Goal: Complete application form: Complete application form

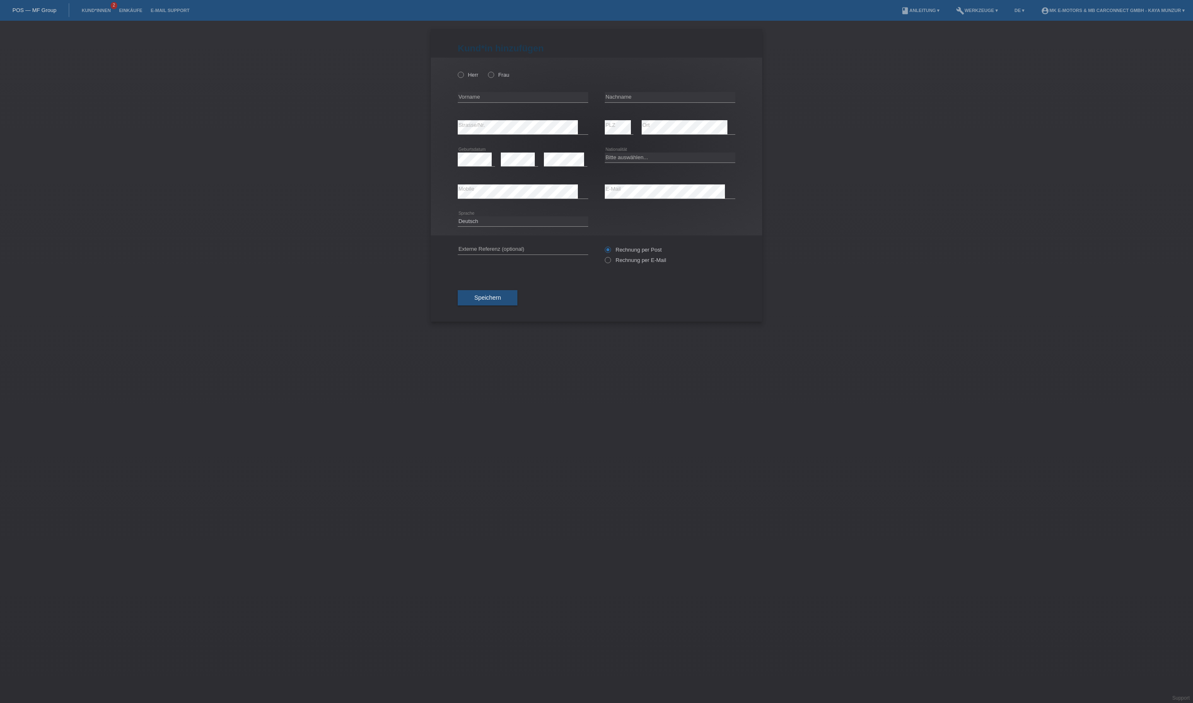
scroll to position [59, 281]
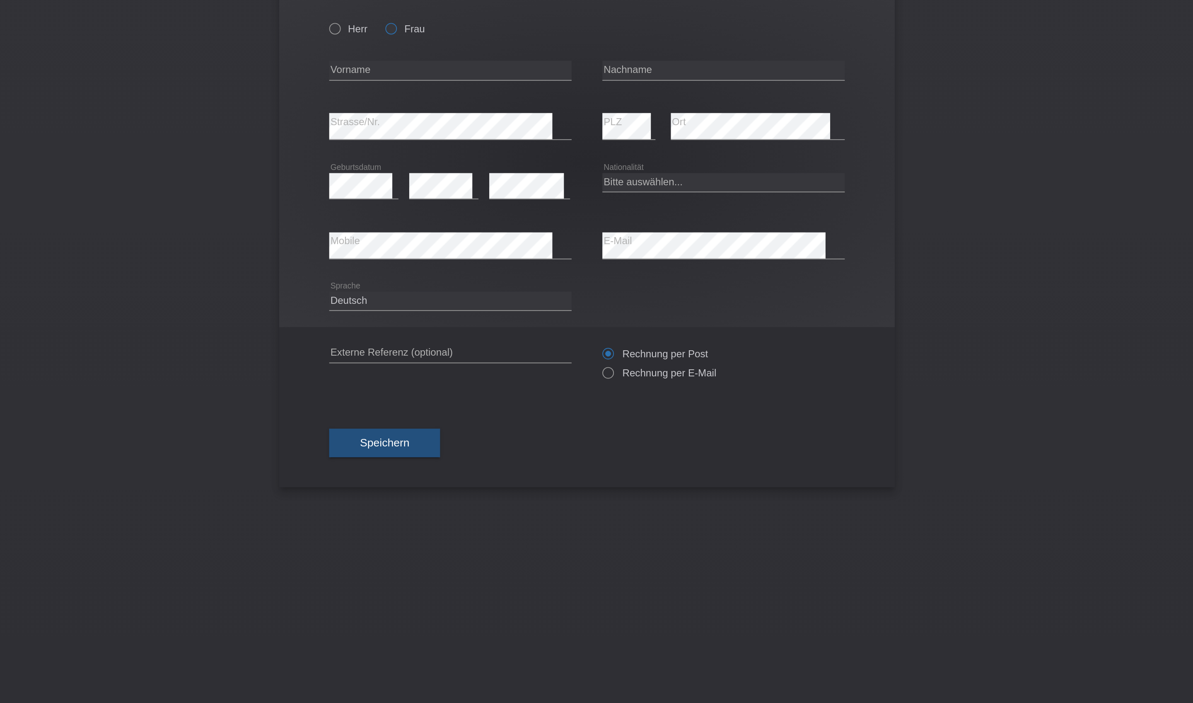
click at [488, 72] on label "Frau" at bounding box center [498, 75] width 21 height 6
click at [488, 72] on input "Frau" at bounding box center [490, 74] width 5 height 5
radio input "true"
type input "[PERSON_NAME]"
type input "nägelin"
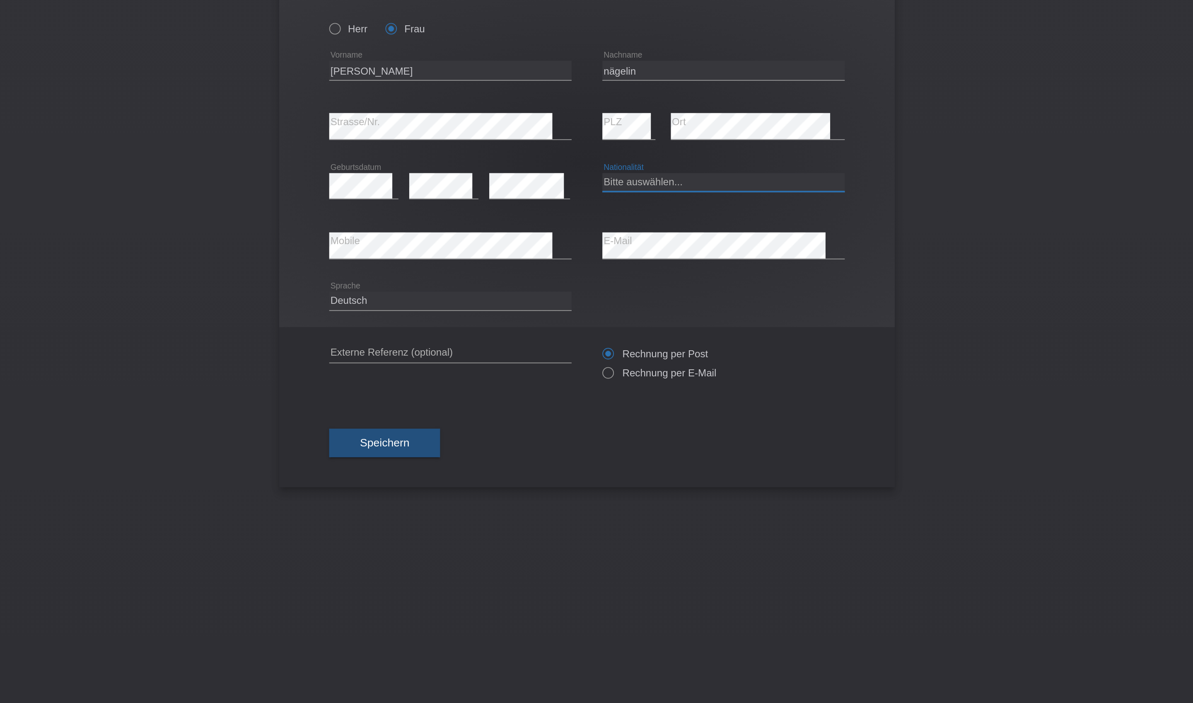
select select "CH"
click at [458, 306] on button "Speichern" at bounding box center [488, 298] width 60 height 16
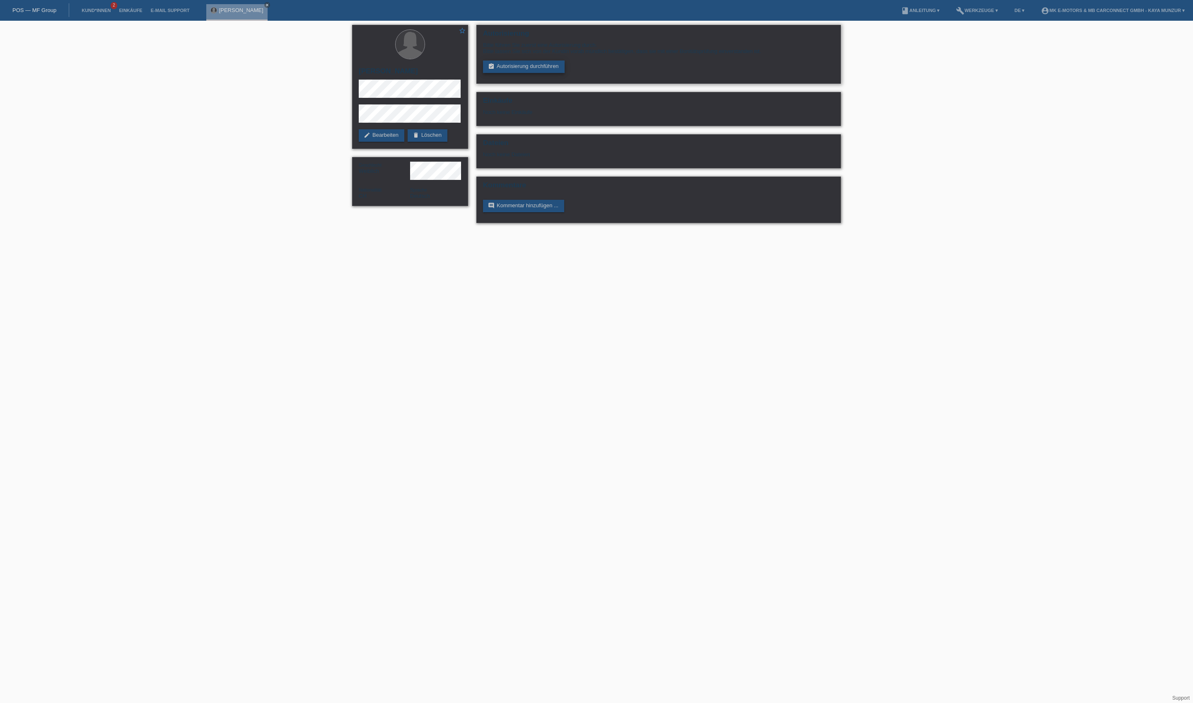
click at [565, 73] on link "assignment_turned_in Autorisierung durchführen" at bounding box center [524, 66] width 82 height 12
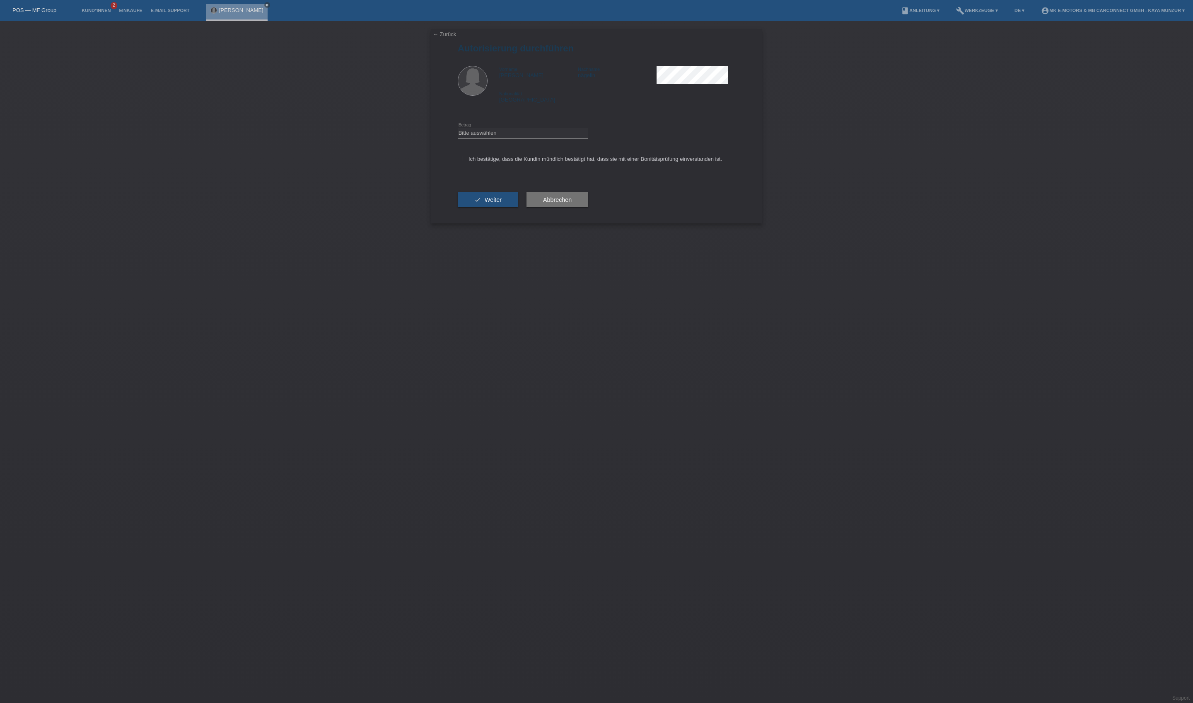
click at [530, 144] on div "Bitte auswählen CHF 1.00 - CHF 499.00 CHF 500.00 - CHF 1'999.00 CHF 2'000.00 - …" at bounding box center [523, 133] width 131 height 28
click at [530, 148] on div "Bitte auswählen CHF 1.00 - CHF 499.00 CHF 500.00 - CHF 1'999.00 CHF 2'000.00 - …" at bounding box center [523, 133] width 131 height 28
select select "3"
click at [528, 162] on label "Ich bestätige, dass die Kundin mündlich bestätigt hat, dass sie mit einer Bonit…" at bounding box center [590, 159] width 264 height 6
click at [463, 161] on input "Ich bestätige, dass die Kundin mündlich bestätigt hat, dass sie mit einer Bonit…" at bounding box center [460, 158] width 5 height 5
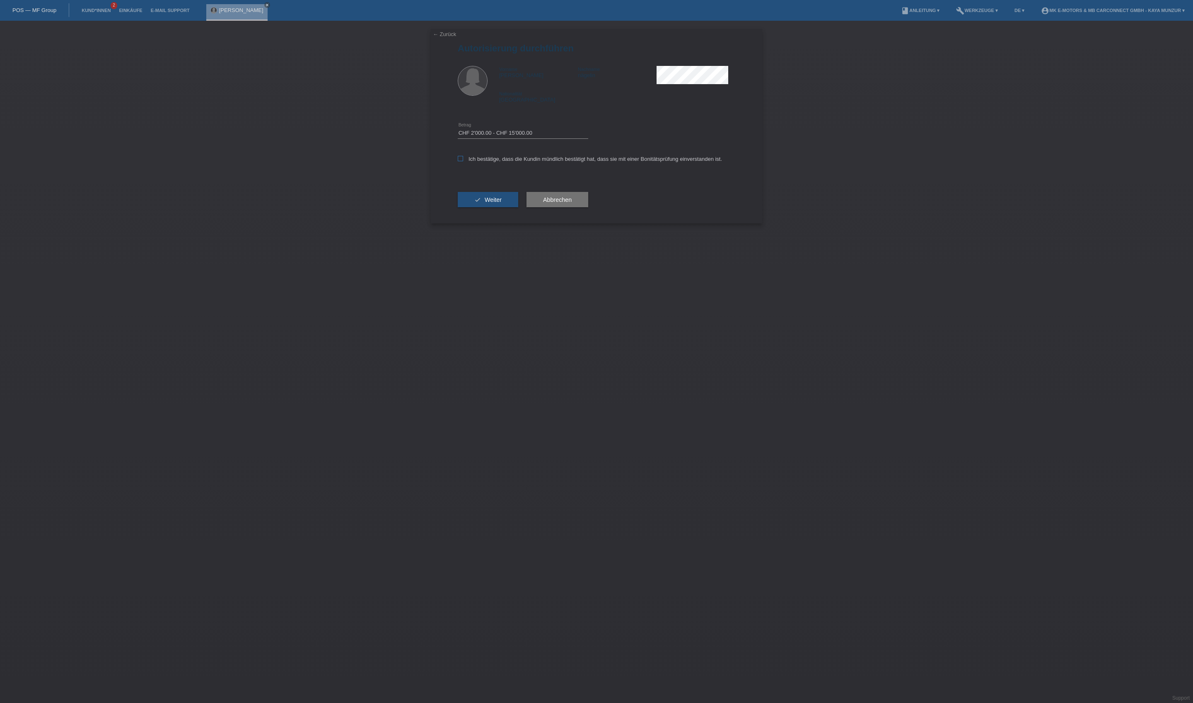
checkbox input "true"
click at [502, 203] on span "Weiter" at bounding box center [493, 199] width 17 height 7
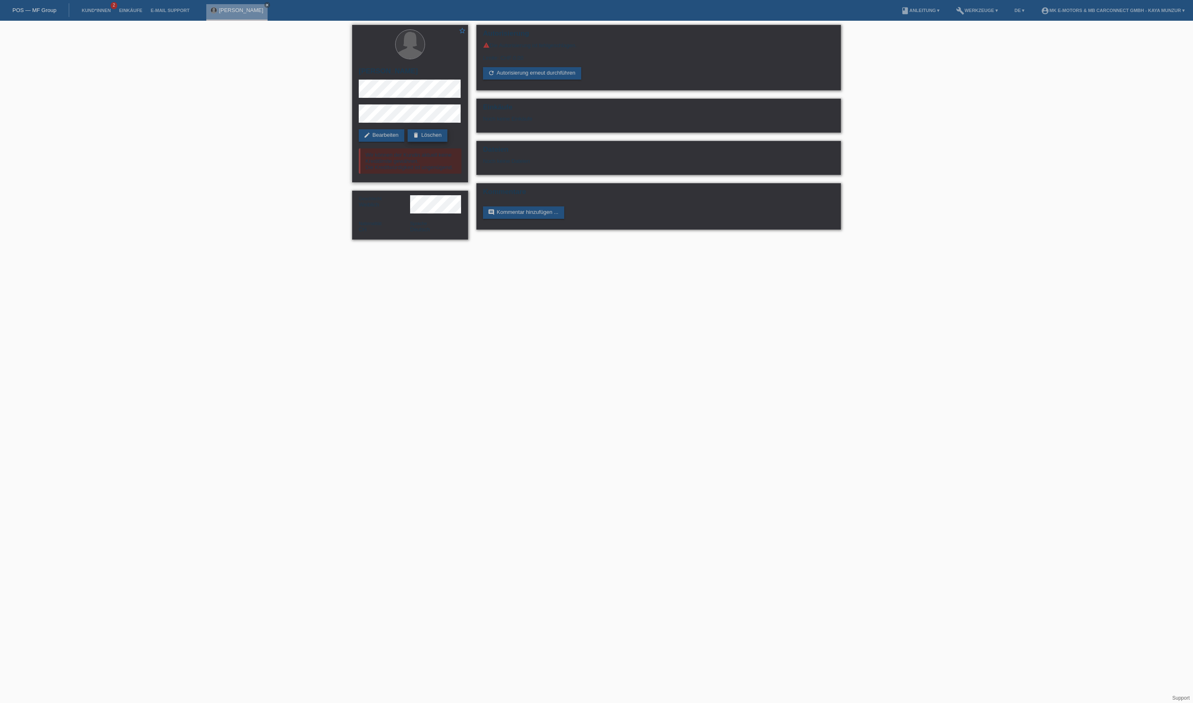
click at [408, 142] on link "delete Löschen" at bounding box center [428, 135] width 40 height 12
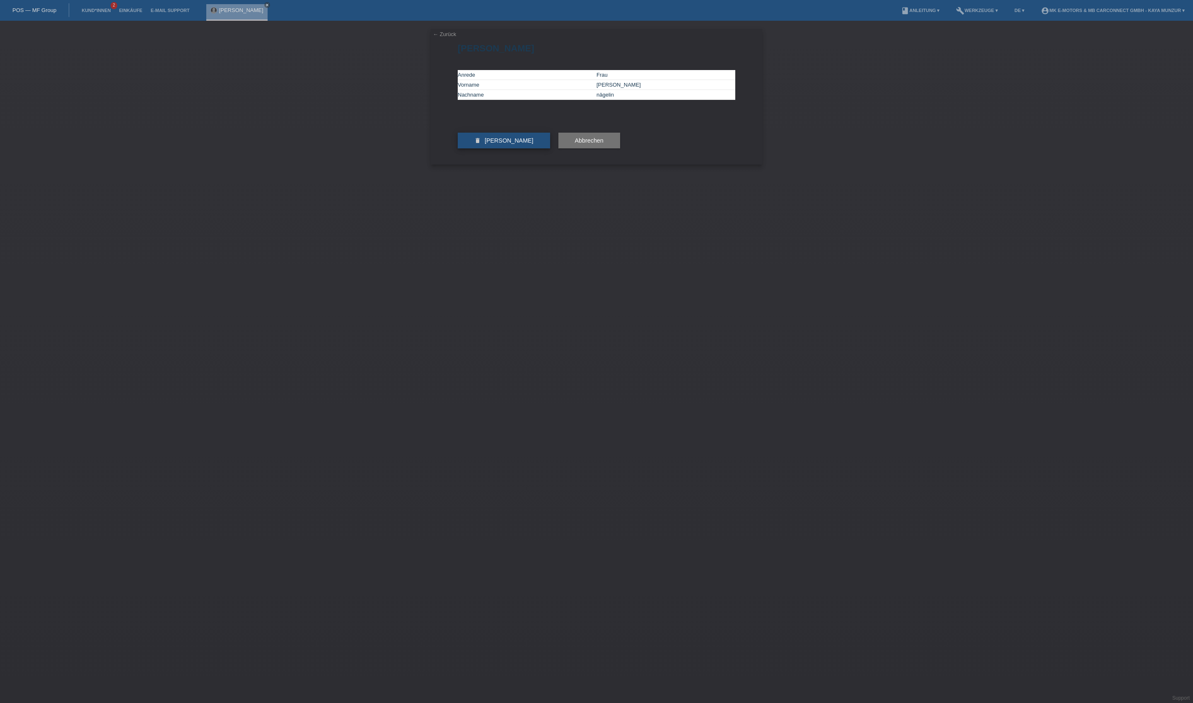
click at [529, 144] on span "Kundin löschen" at bounding box center [509, 140] width 49 height 7
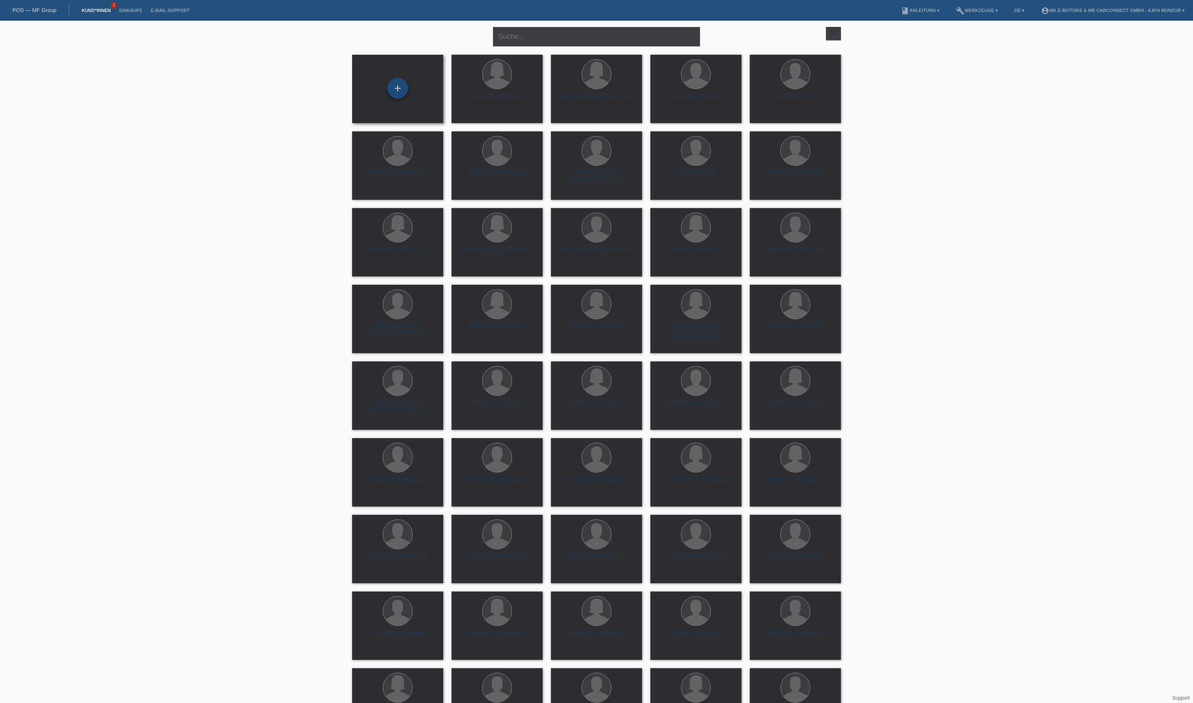
click at [401, 94] on div "+" at bounding box center [398, 88] width 20 height 14
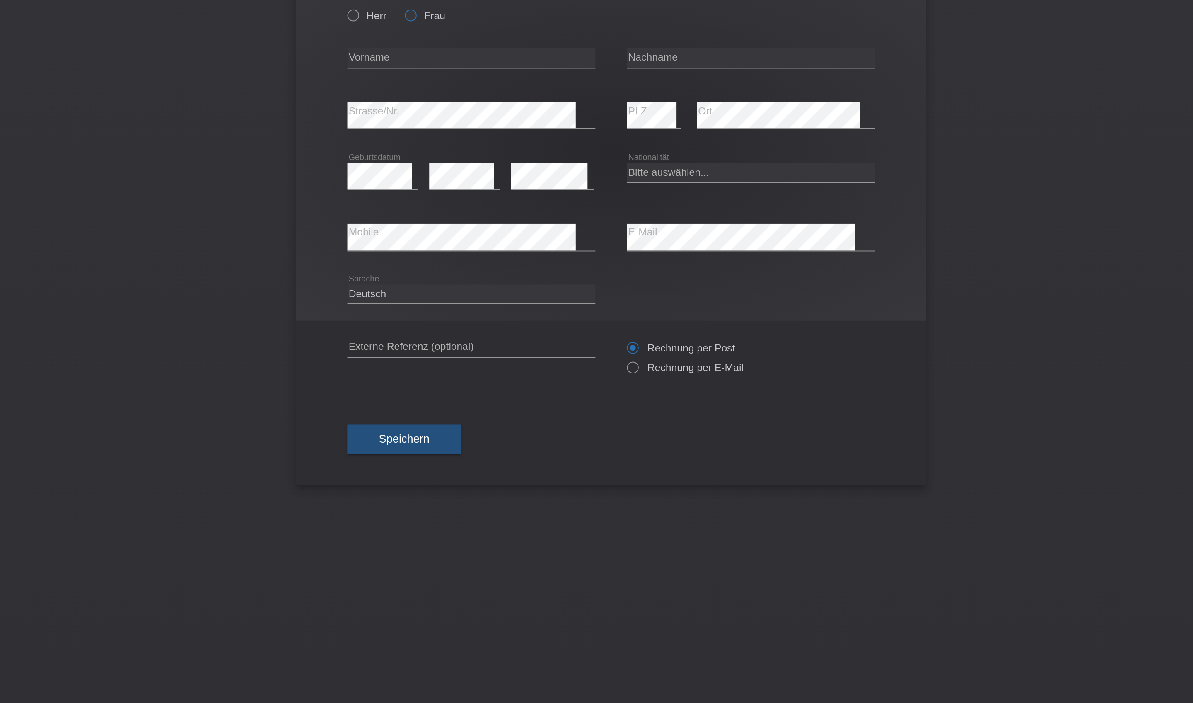
click at [487, 70] on icon at bounding box center [487, 70] width 0 height 0
click at [488, 72] on input "Frau" at bounding box center [490, 74] width 5 height 5
radio input "true"
type input "M"
type input "[PERSON_NAME]"
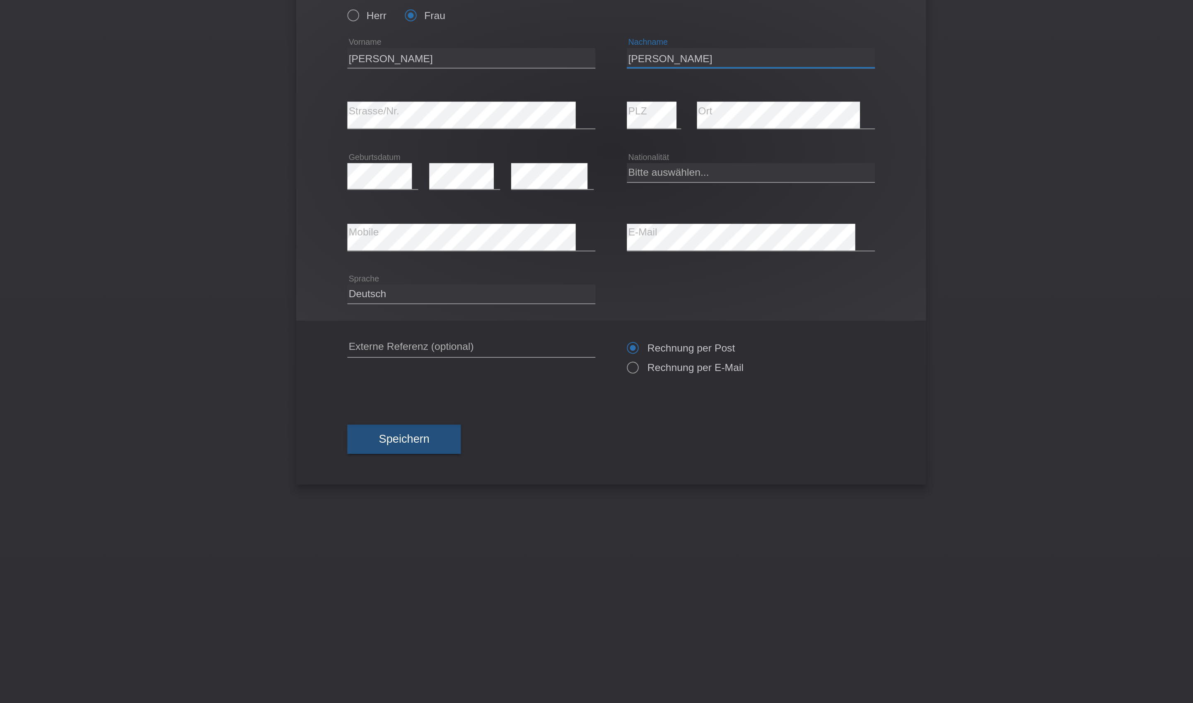
type input "[PERSON_NAME]"
select select "CH"
click at [474, 301] on span "Speichern" at bounding box center [487, 297] width 27 height 7
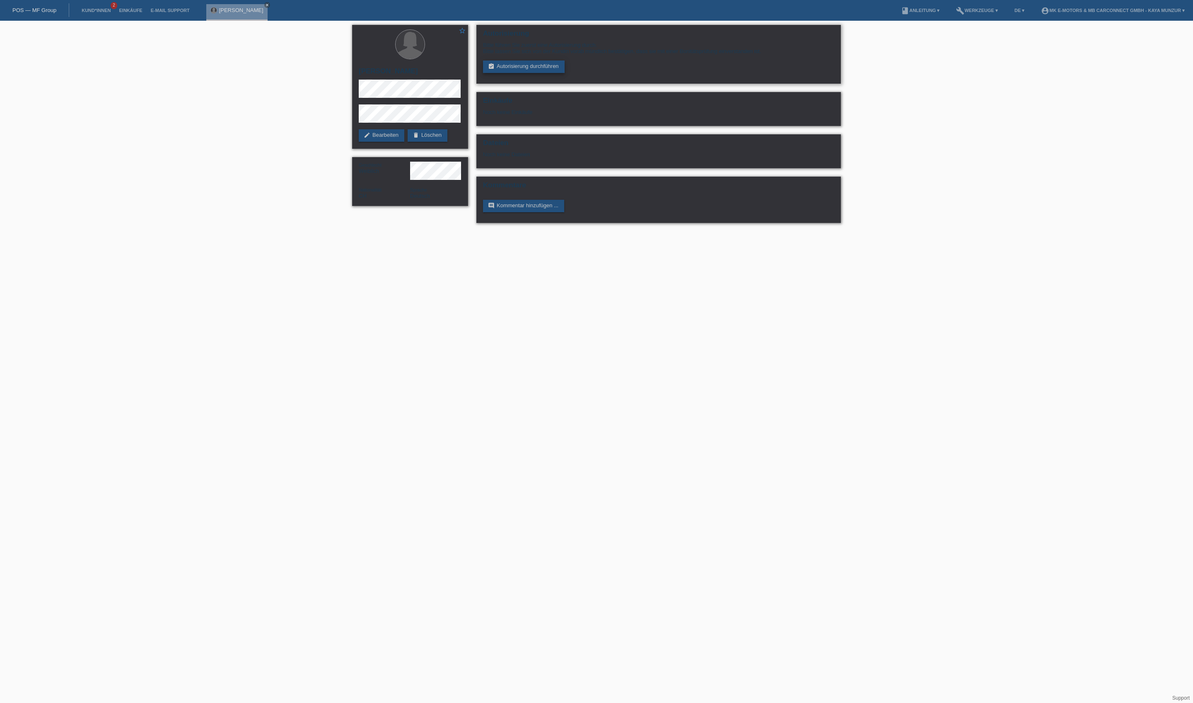
click at [547, 73] on link "assignment_turned_in Autorisierung durchführen" at bounding box center [524, 66] width 82 height 12
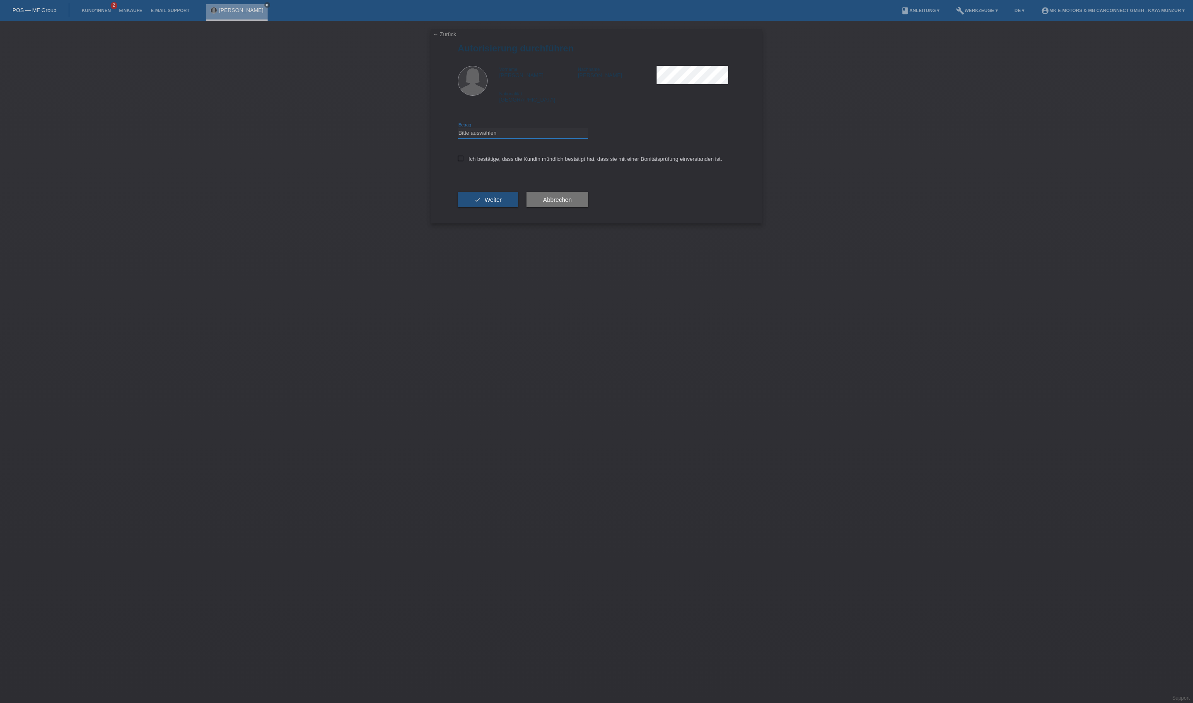
select select "3"
click at [544, 162] on label "Ich bestätige, dass die Kundin mündlich bestätigt hat, dass sie mit einer Bonit…" at bounding box center [590, 159] width 264 height 6
click at [463, 161] on input "Ich bestätige, dass die Kundin mündlich bestätigt hat, dass sie mit einer Bonit…" at bounding box center [460, 158] width 5 height 5
checkbox input "true"
click at [518, 208] on button "check Weiter" at bounding box center [488, 200] width 60 height 16
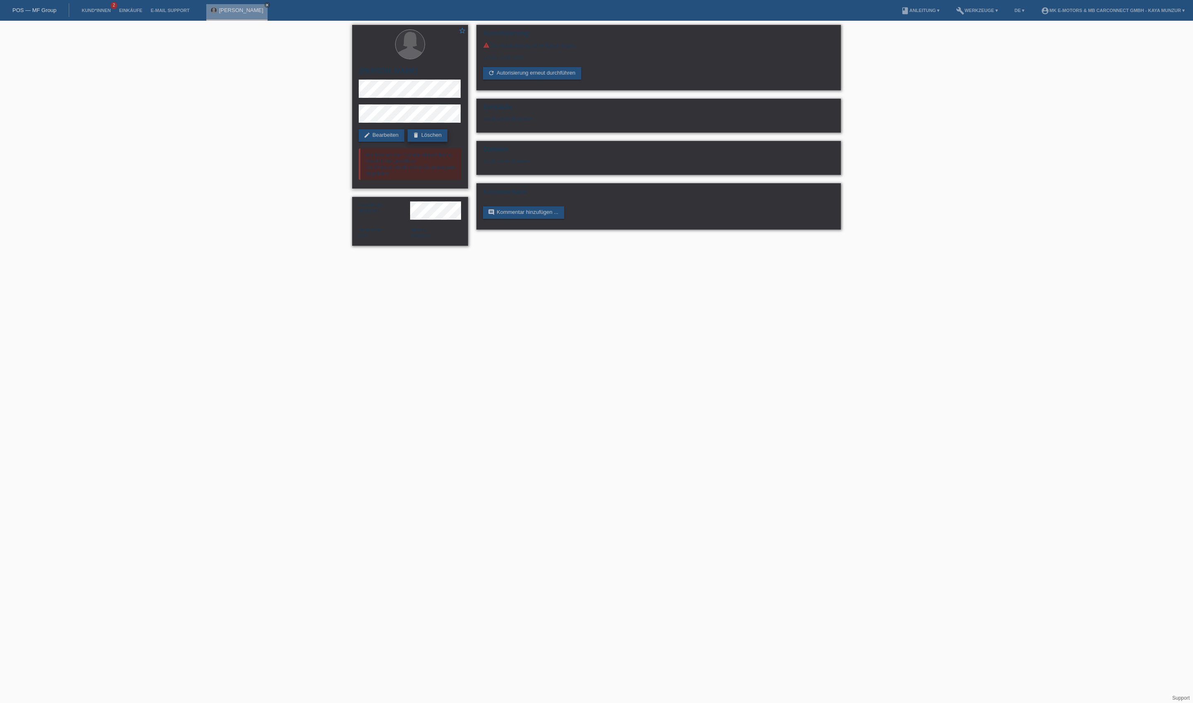
click at [408, 142] on link "delete Löschen" at bounding box center [428, 135] width 40 height 12
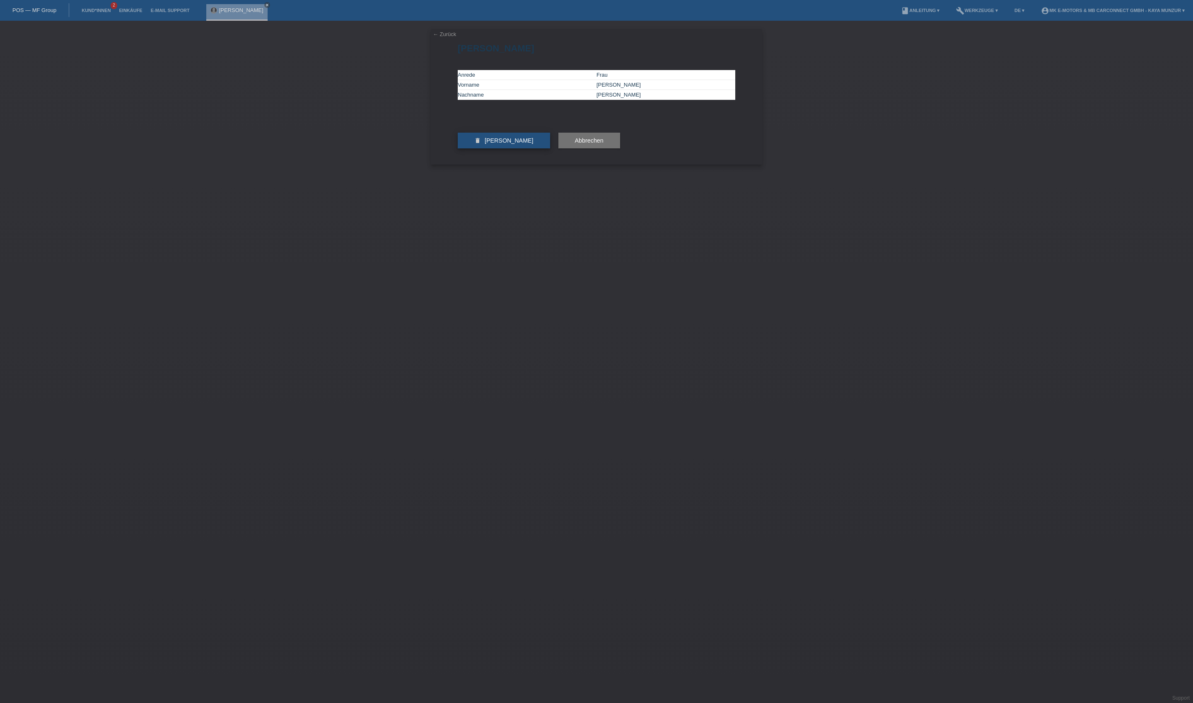
click at [507, 144] on span "[PERSON_NAME]" at bounding box center [509, 140] width 49 height 7
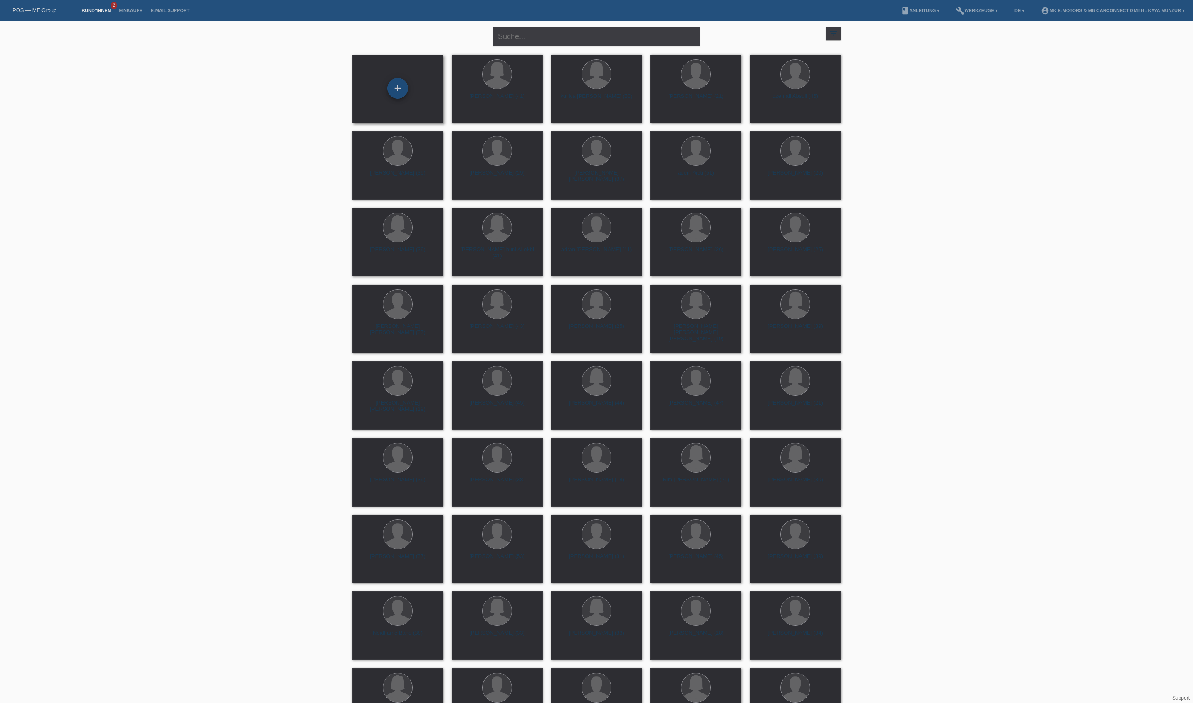
click at [400, 95] on div "+" at bounding box center [398, 88] width 20 height 14
